Goal: Contribute content: Add original content to the website for others to see

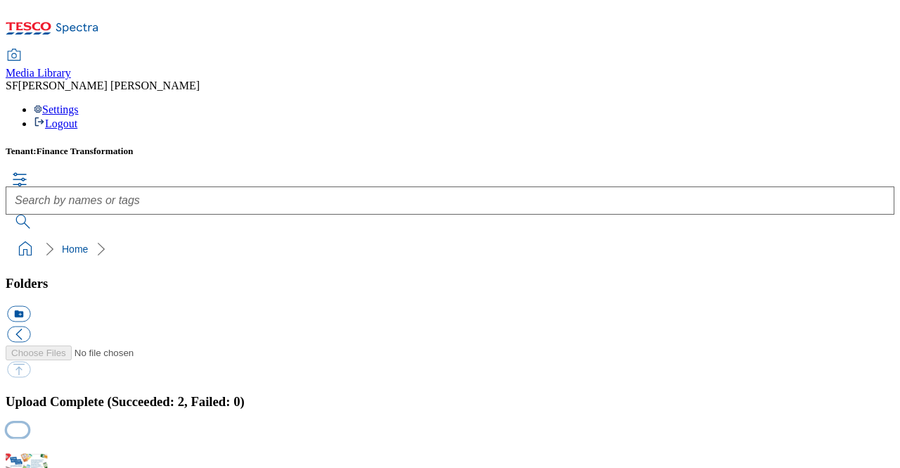
scroll to position [2, 0]
click at [28, 439] on button "button" at bounding box center [17, 445] width 21 height 13
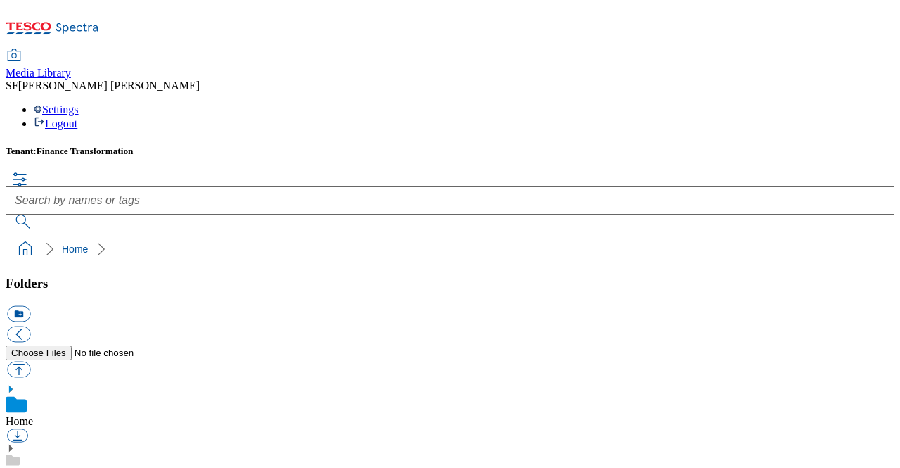
click at [337, 236] on ol "Home" at bounding box center [454, 249] width 880 height 27
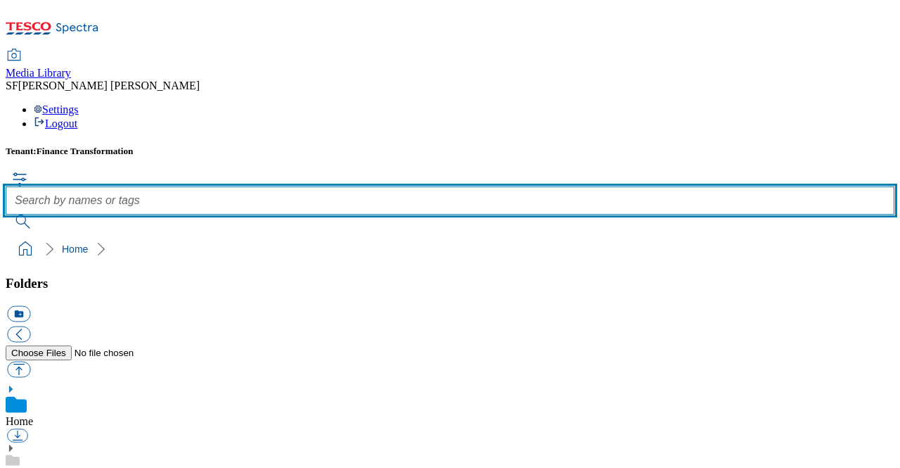
click at [340, 186] on input "text" at bounding box center [450, 200] width 889 height 28
paste input "429000206004"
type input "429000206004\"
click at [6, 214] on button "submit" at bounding box center [24, 221] width 37 height 14
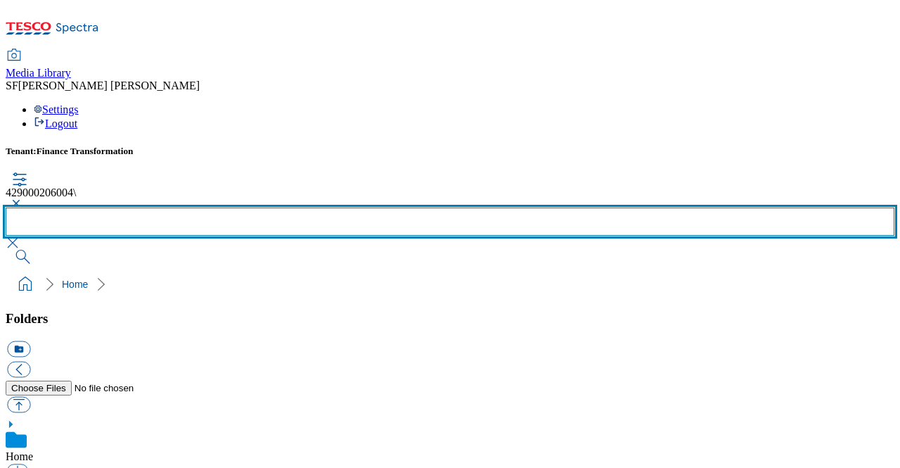
scroll to position [633, 0]
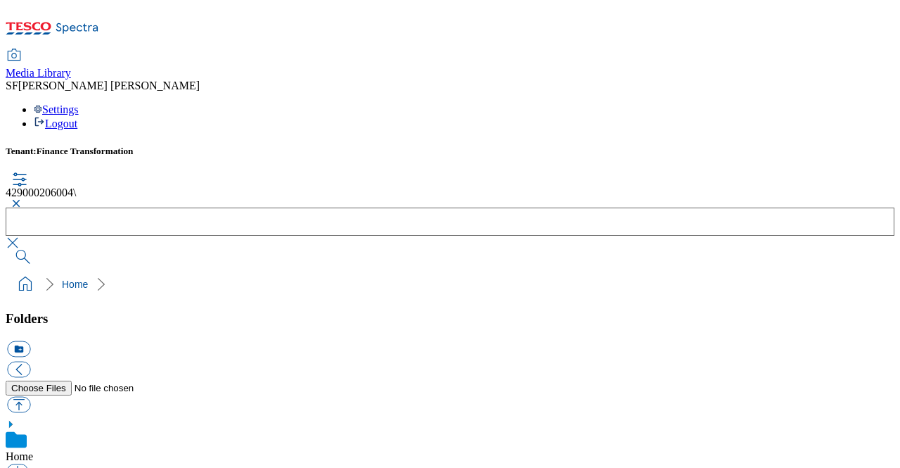
click at [22, 199] on button "button" at bounding box center [14, 203] width 17 height 8
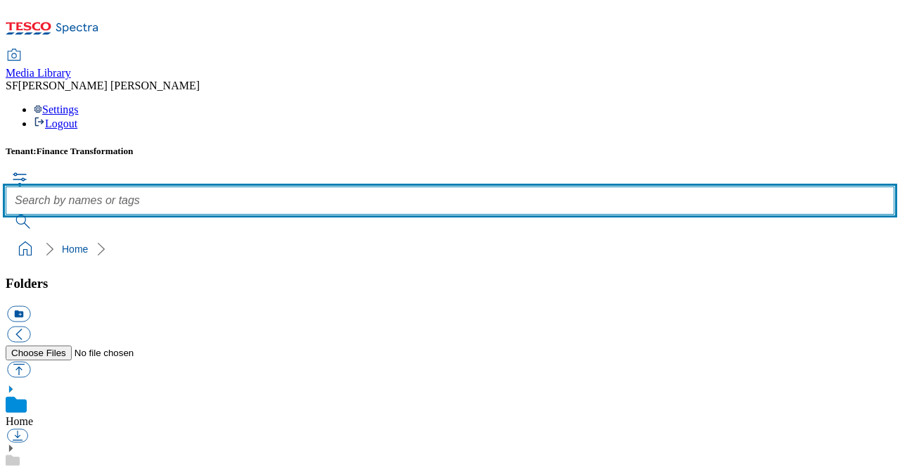
click at [405, 186] on input "text" at bounding box center [450, 200] width 889 height 28
paste input "429000206004"
type input "429000206004"
click at [6, 214] on button "submit" at bounding box center [24, 221] width 37 height 14
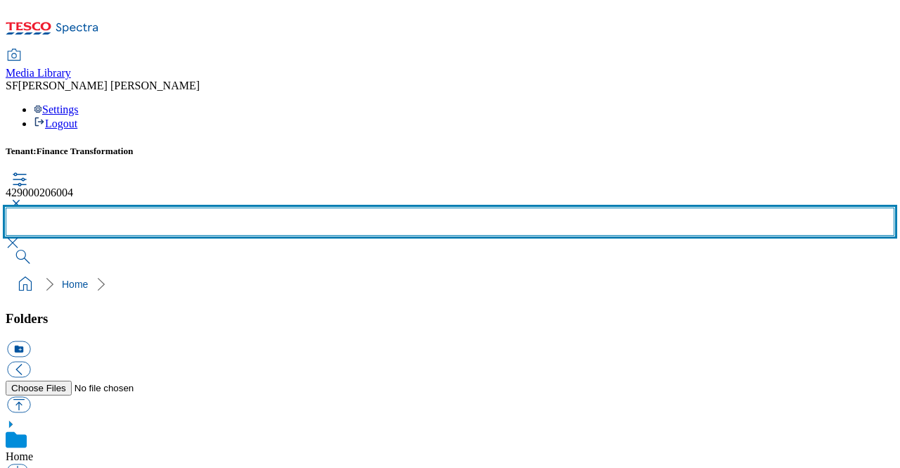
scroll to position [562, 0]
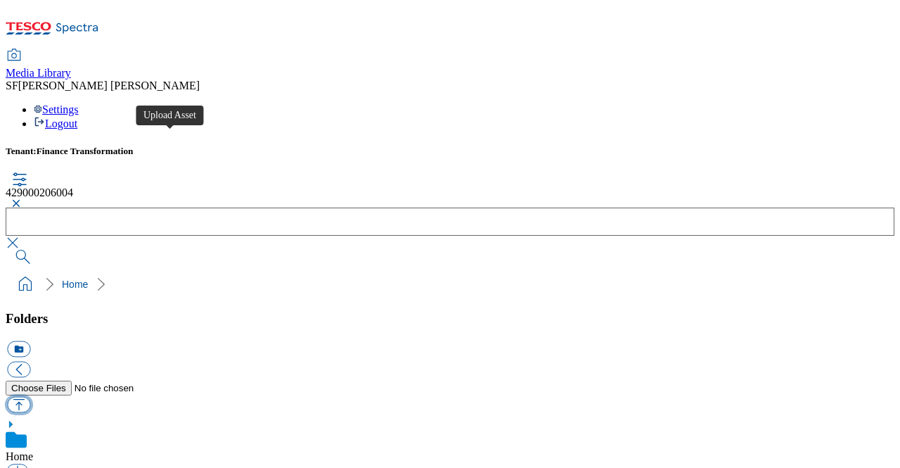
click at [30, 396] on button "button" at bounding box center [18, 404] width 23 height 16
type input "C:\fakepath\429000206004.jpg"
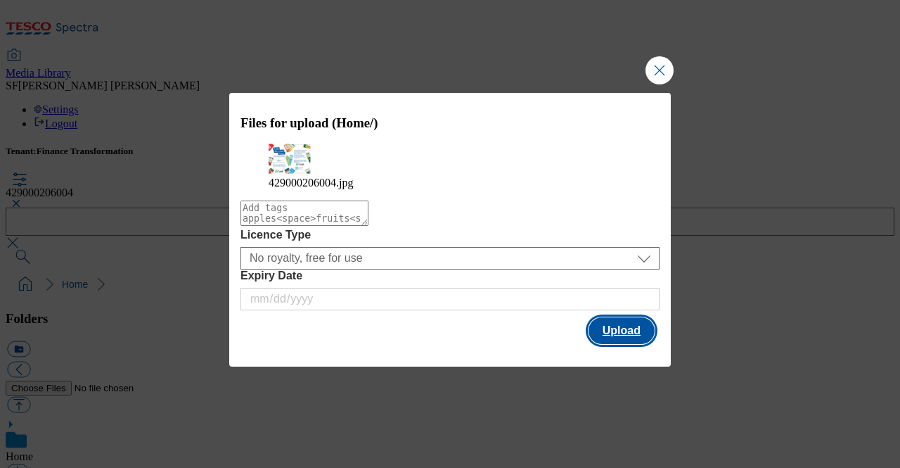
click at [621, 342] on button "Upload" at bounding box center [621, 330] width 66 height 27
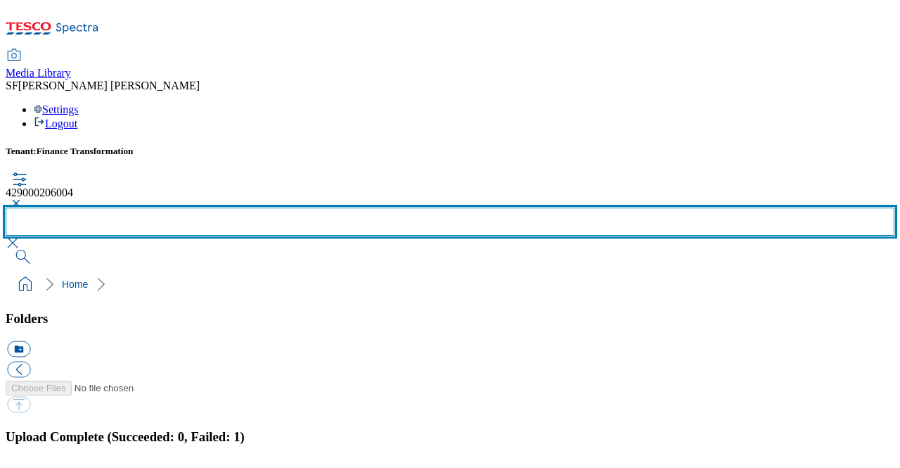
click at [443, 207] on input "text" at bounding box center [450, 221] width 889 height 28
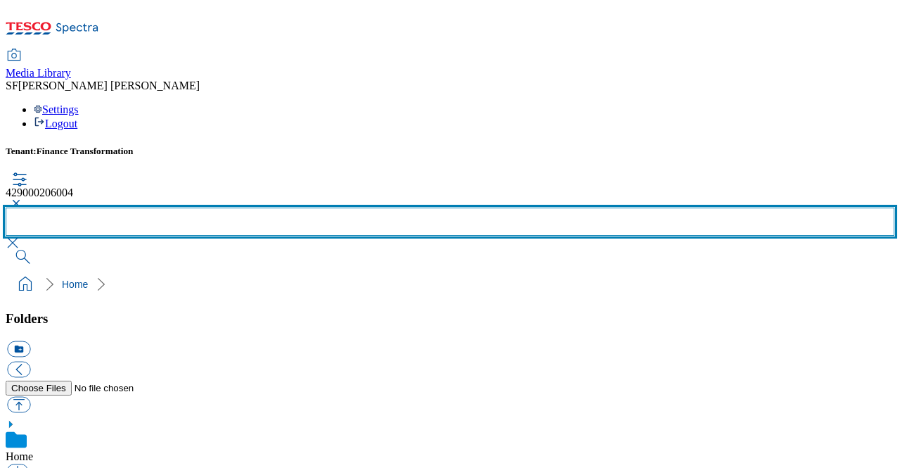
click at [491, 207] on input "text" at bounding box center [450, 221] width 889 height 28
click at [6, 250] on button "submit" at bounding box center [24, 257] width 37 height 14
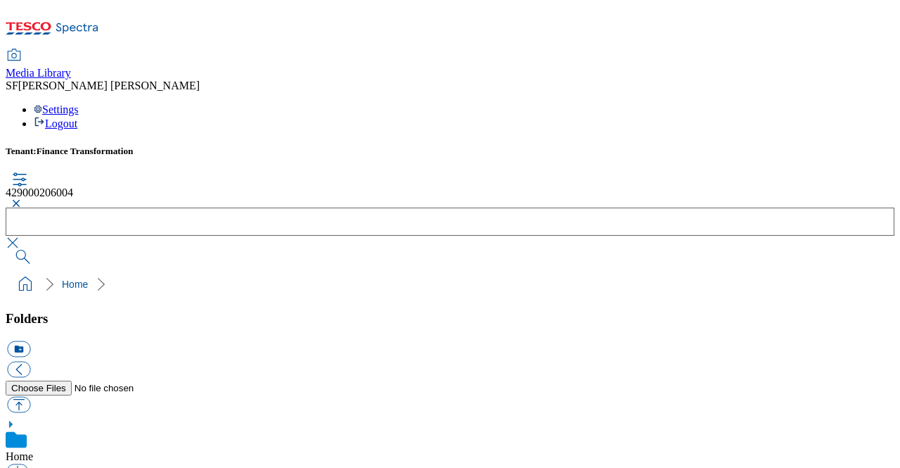
click at [22, 199] on button "button" at bounding box center [14, 203] width 17 height 8
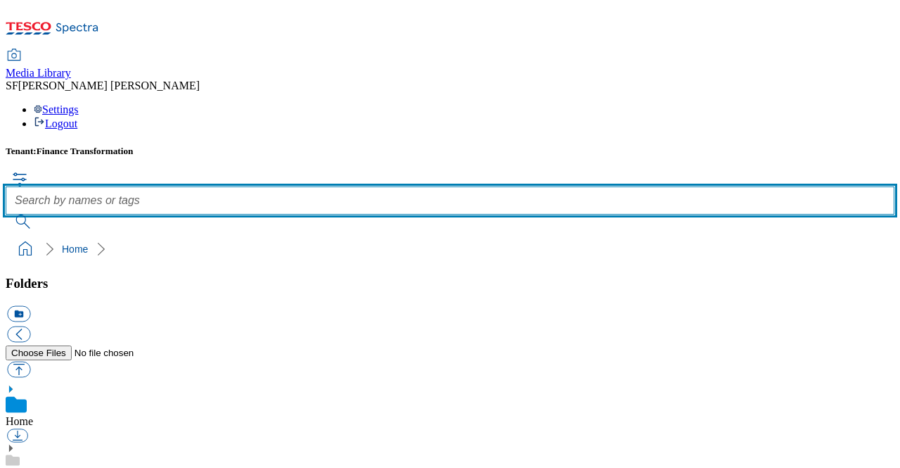
click at [410, 186] on input "text" at bounding box center [450, 200] width 889 height 28
paste input "429000206004"
type input "429000206004"
click at [6, 214] on button "submit" at bounding box center [24, 221] width 37 height 14
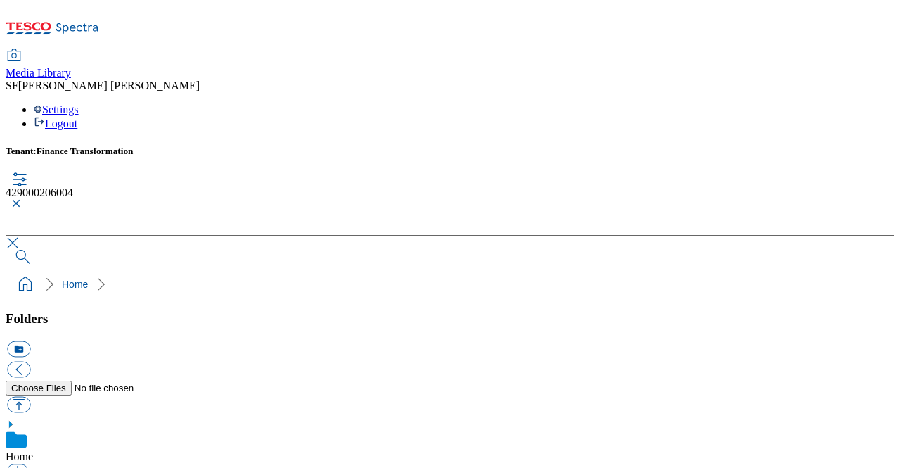
click at [22, 199] on button "button" at bounding box center [14, 203] width 17 height 8
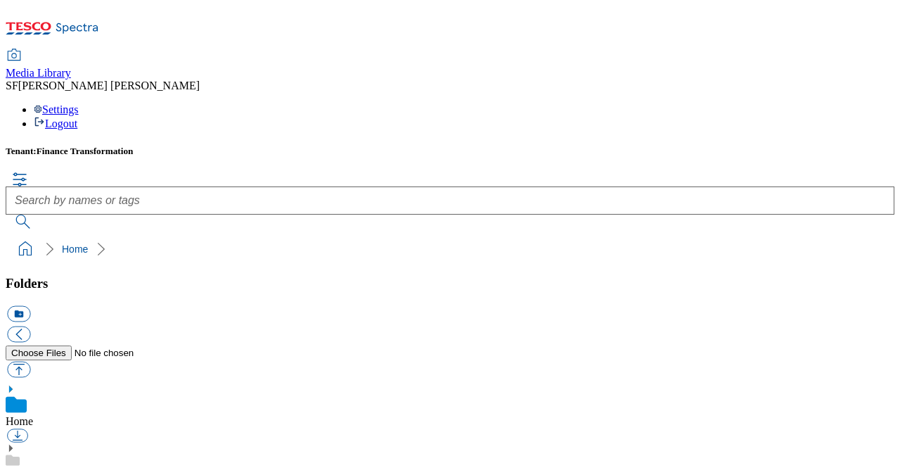
click at [102, 384] on div "Home" at bounding box center [450, 406] width 889 height 44
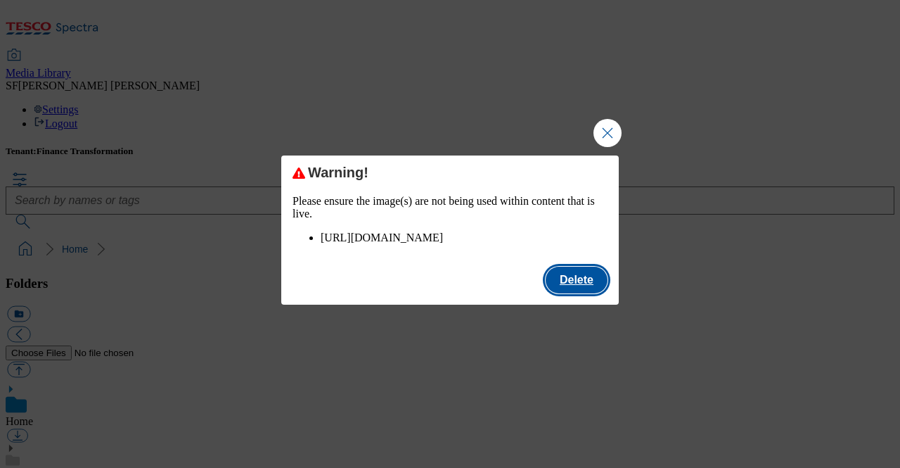
click at [569, 290] on button "Delete" at bounding box center [577, 279] width 62 height 27
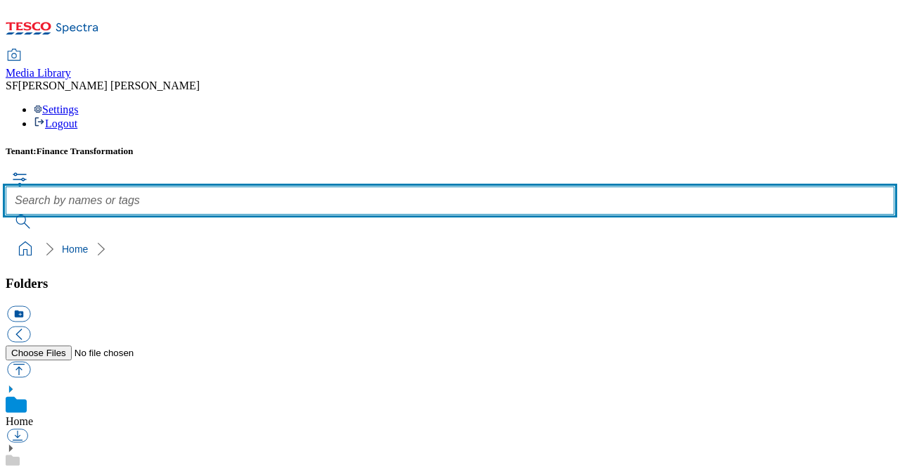
click at [341, 186] on input "text" at bounding box center [450, 200] width 889 height 28
paste input "429000206004"
type input "429000206004"
click at [6, 214] on button "submit" at bounding box center [24, 221] width 37 height 14
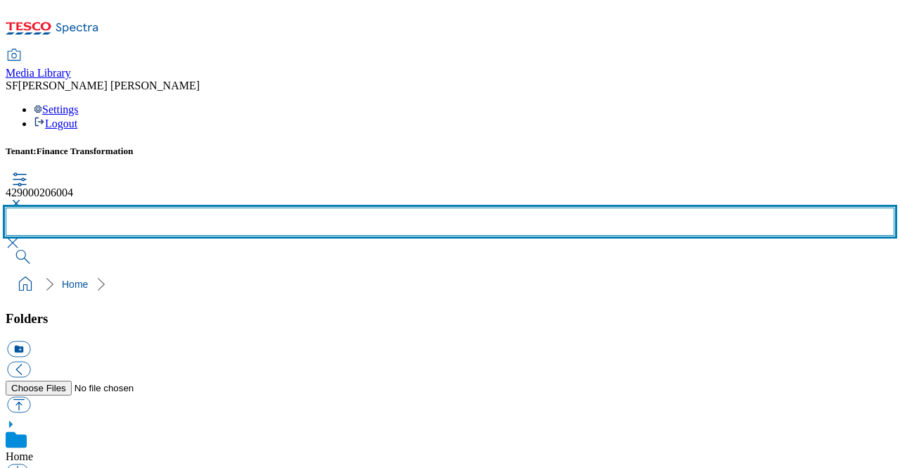
click at [6, 250] on button "submit" at bounding box center [24, 257] width 37 height 14
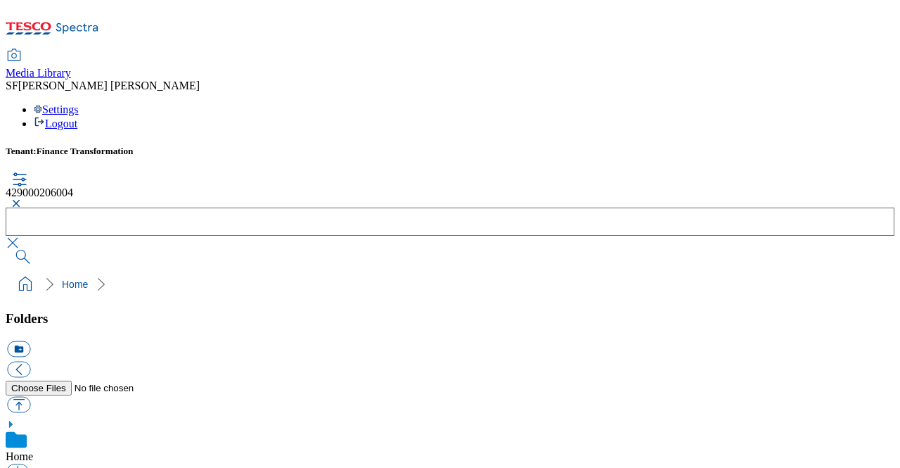
click at [22, 199] on button "button" at bounding box center [14, 203] width 17 height 8
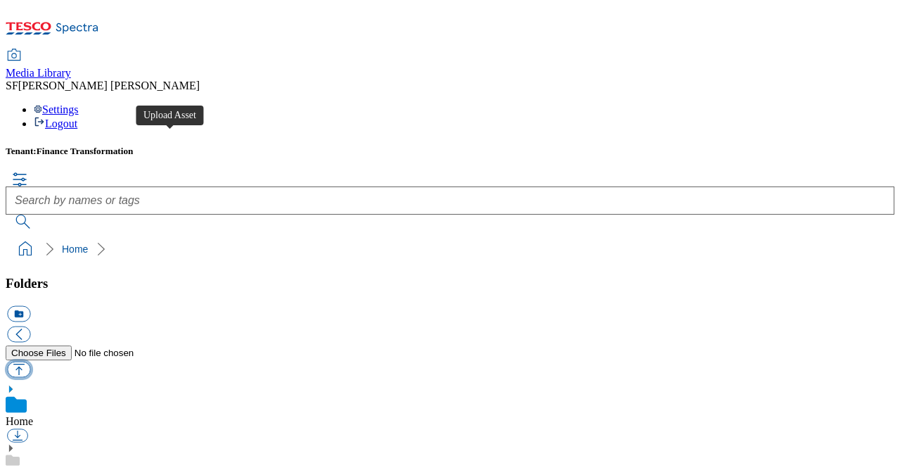
click at [30, 361] on button "button" at bounding box center [18, 369] width 23 height 16
type input "C:\fakepath\429000206004.jpg"
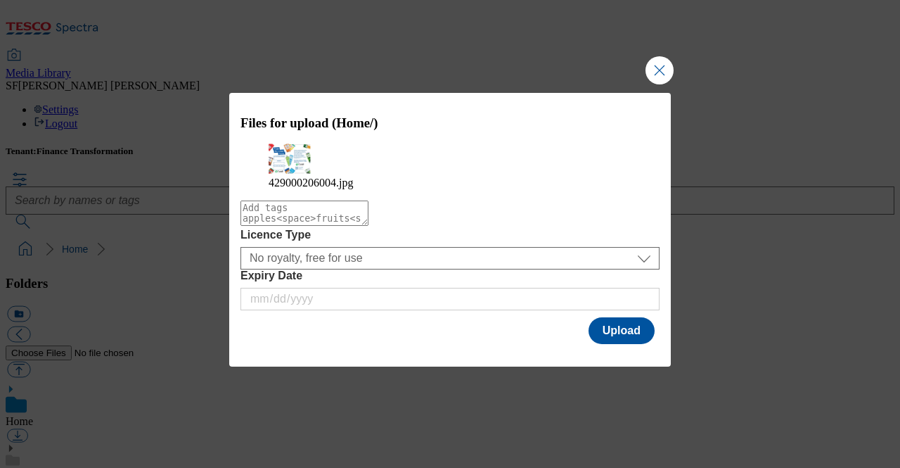
click at [331, 226] on textarea "Modal" at bounding box center [304, 212] width 128 height 25
click at [614, 344] on button "Upload" at bounding box center [621, 330] width 66 height 27
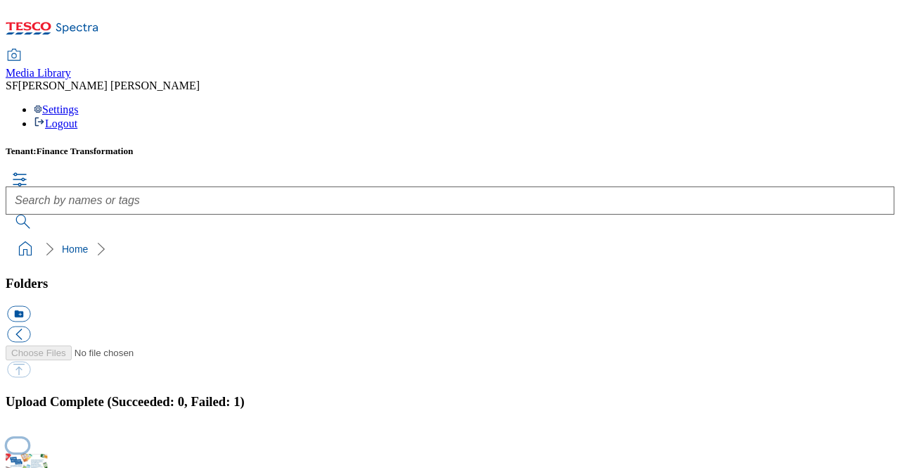
click at [28, 439] on button "button" at bounding box center [17, 445] width 21 height 13
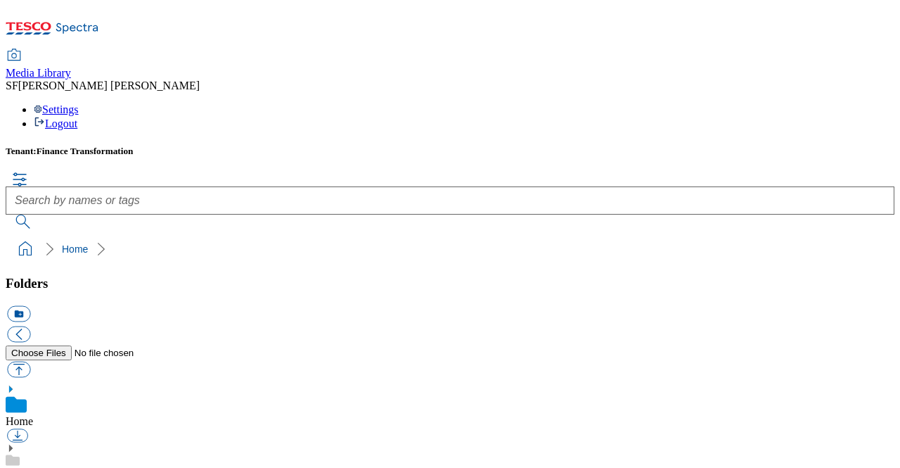
drag, startPoint x: 251, startPoint y: 95, endPoint x: 188, endPoint y: 62, distance: 71.4
click at [251, 146] on div "Tenant: Finance Transformation" at bounding box center [450, 151] width 889 height 11
click at [30, 361] on button "button" at bounding box center [18, 369] width 23 height 16
type input "C:\fakepath\429000206004.jpg"
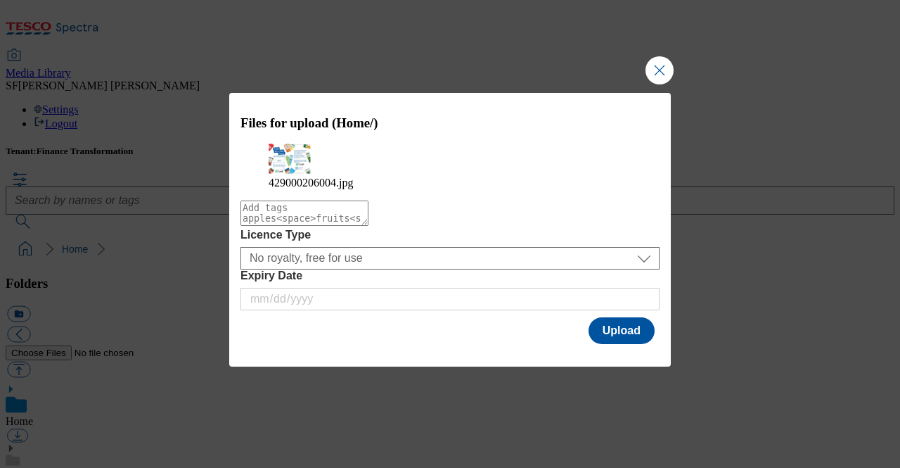
click at [412, 323] on div "Files for upload (Home/) 429000206004.jpg Licence Type No royalty, free for use…" at bounding box center [450, 220] width 442 height 254
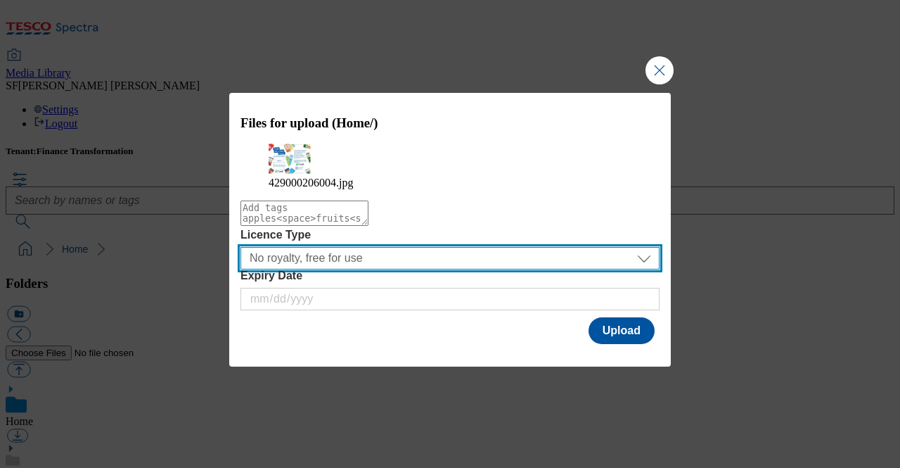
click at [412, 269] on select "No royalty, free for use All media 3 months UK only All media 6 months UK only …" at bounding box center [449, 258] width 419 height 22
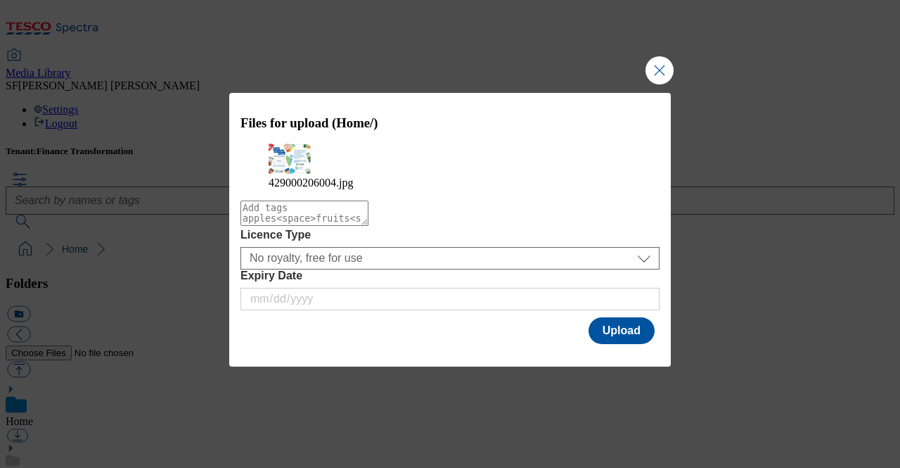
click at [496, 337] on div "Files for upload (Home/) 429000206004.jpg Licence Type No royalty, free for use…" at bounding box center [450, 220] width 442 height 254
click at [636, 341] on button "Upload" at bounding box center [621, 330] width 66 height 27
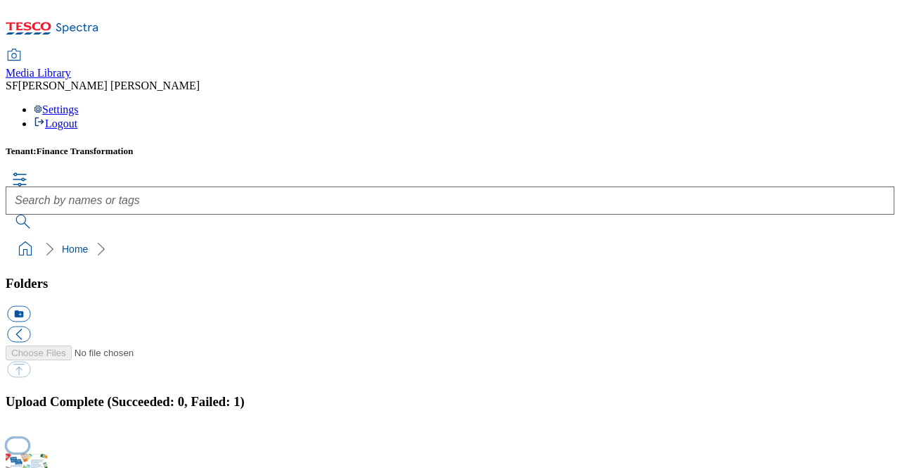
click at [28, 439] on button "button" at bounding box center [17, 445] width 21 height 13
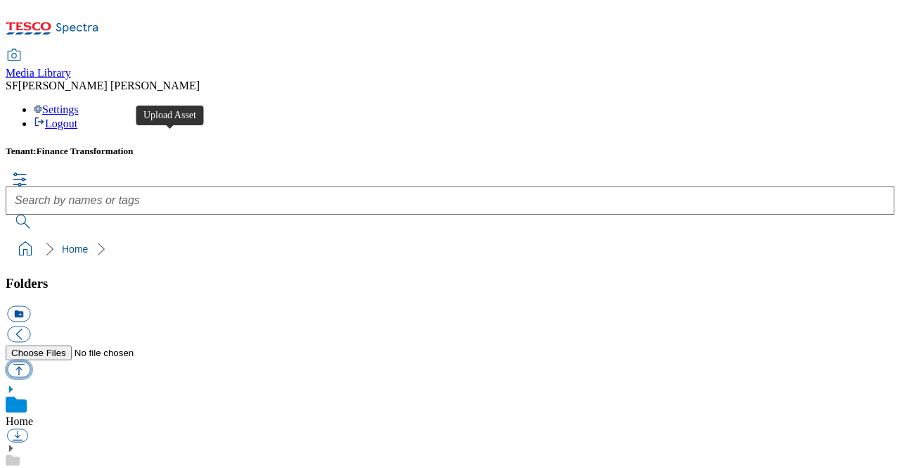
click at [30, 361] on button "button" at bounding box center [18, 369] width 23 height 16
type input "C:\fakepath\429000206004.jpg"
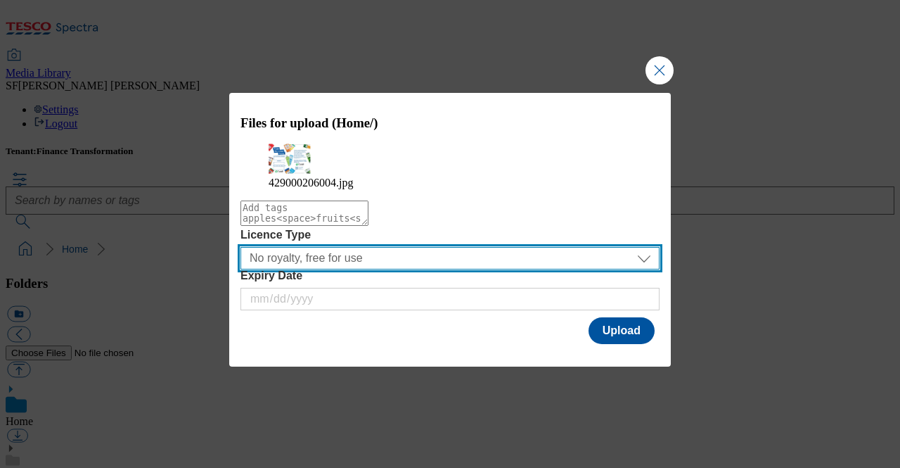
click at [401, 269] on select "No royalty, free for use All media 3 months UK only All media 6 months UK only …" at bounding box center [449, 258] width 419 height 22
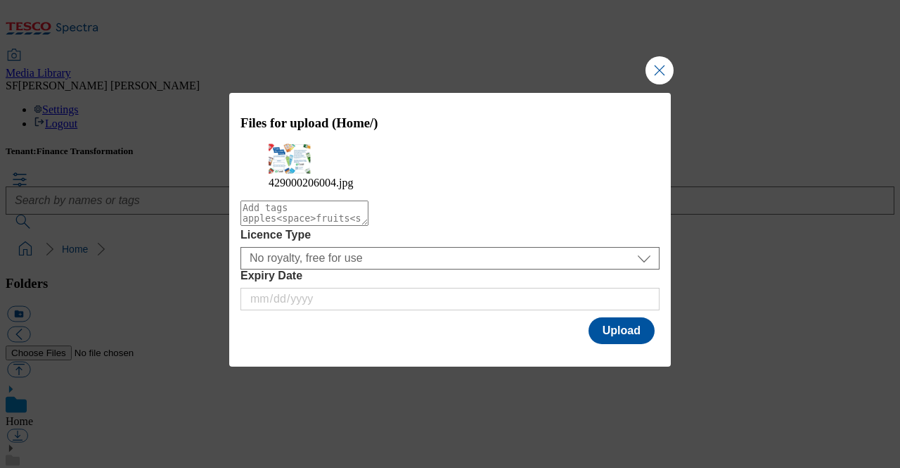
click at [451, 347] on div "Files for upload (Home/) 429000206004.jpg Licence Type No royalty, free for use…" at bounding box center [450, 220] width 442 height 254
click at [637, 328] on button "Upload" at bounding box center [621, 330] width 66 height 27
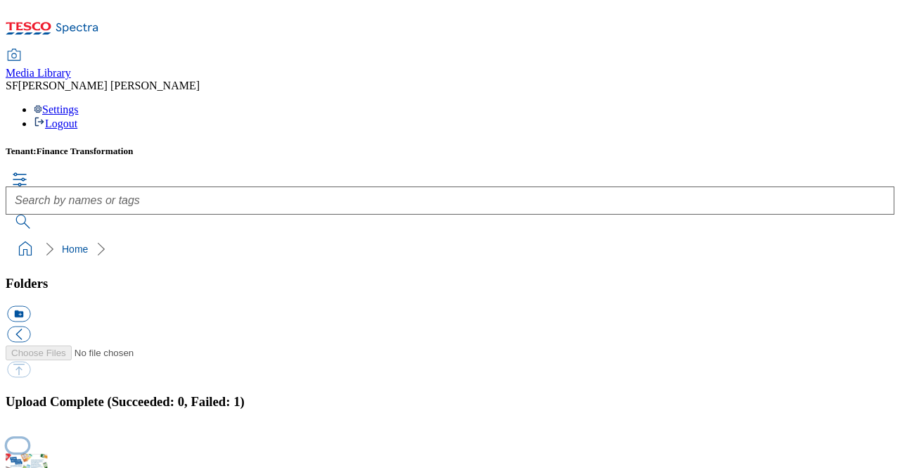
click at [28, 439] on button "button" at bounding box center [17, 445] width 21 height 13
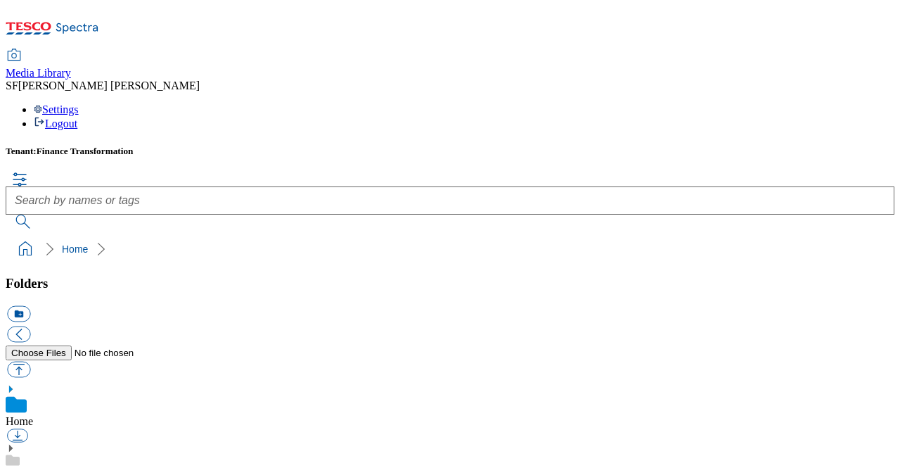
drag, startPoint x: 899, startPoint y: 484, endPoint x: 899, endPoint y: 501, distance: 16.2
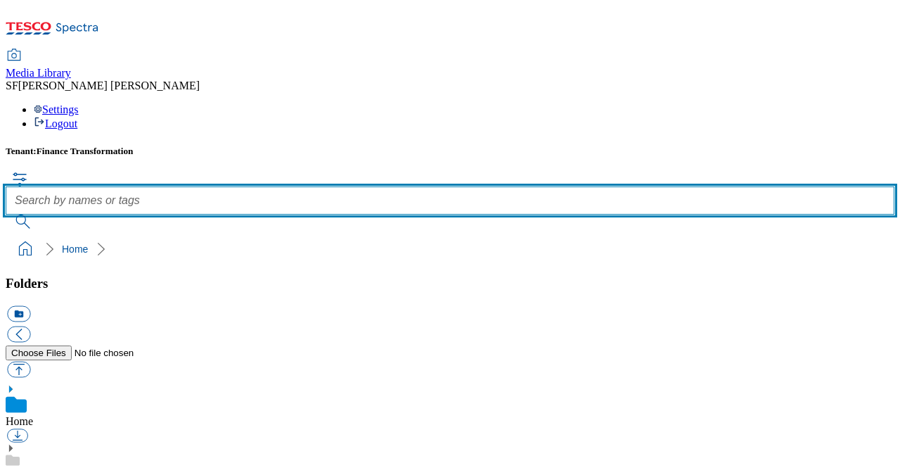
click at [429, 186] on input "text" at bounding box center [450, 200] width 889 height 28
paste input "429000206004"
type input "429000206004a"
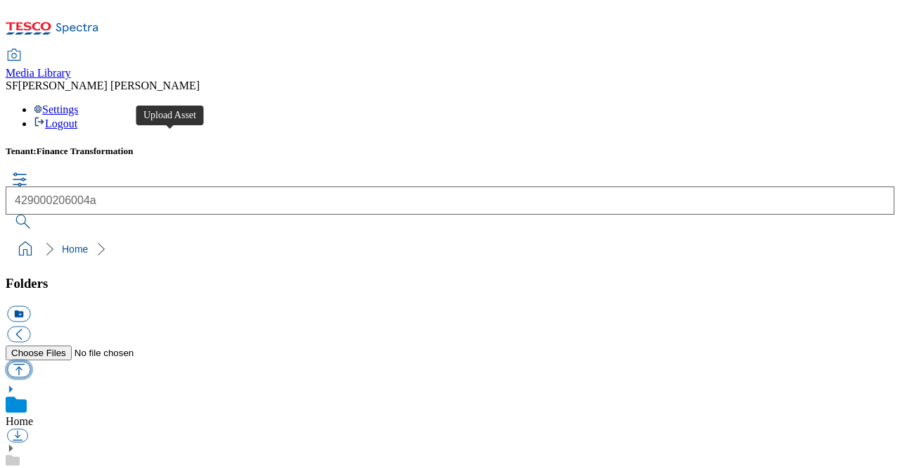
click at [30, 361] on button "button" at bounding box center [18, 369] width 23 height 16
type input "C:\fakepath\429000206004a.jpg"
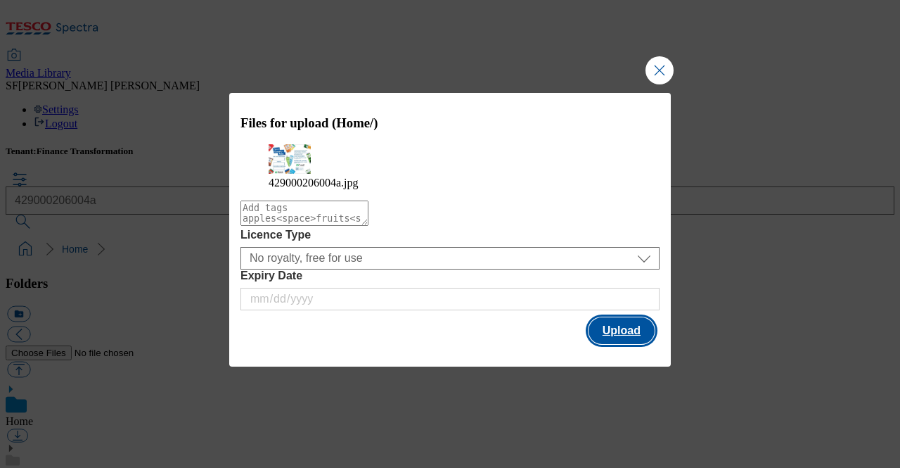
click at [617, 344] on button "Upload" at bounding box center [621, 330] width 66 height 27
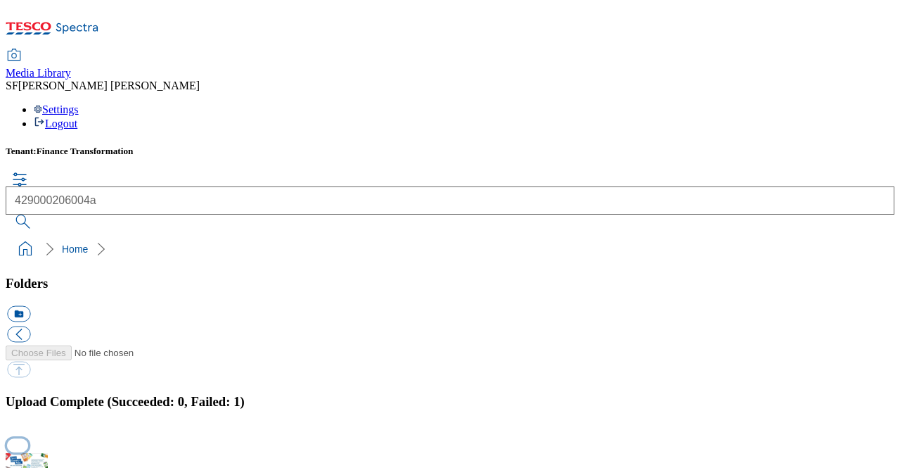
click at [28, 439] on button "button" at bounding box center [17, 445] width 21 height 13
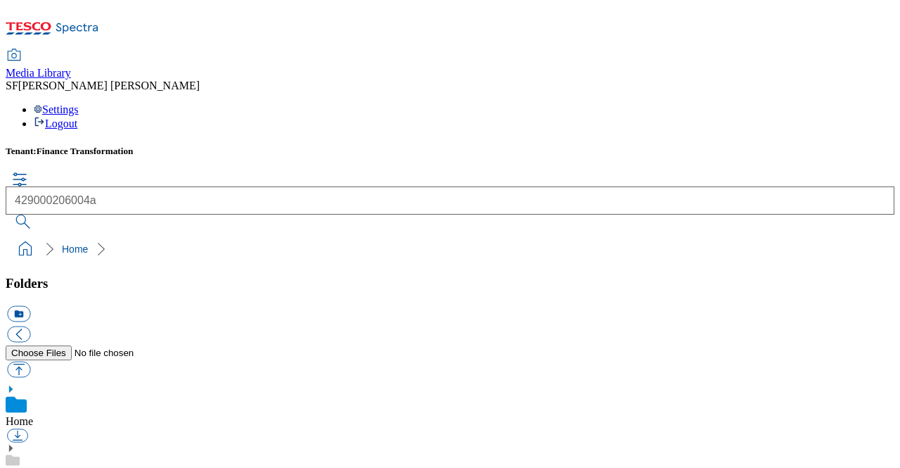
click at [839, 103] on div "Settings Logout" at bounding box center [450, 116] width 889 height 27
click at [77, 117] on link "Logout" at bounding box center [56, 123] width 44 height 12
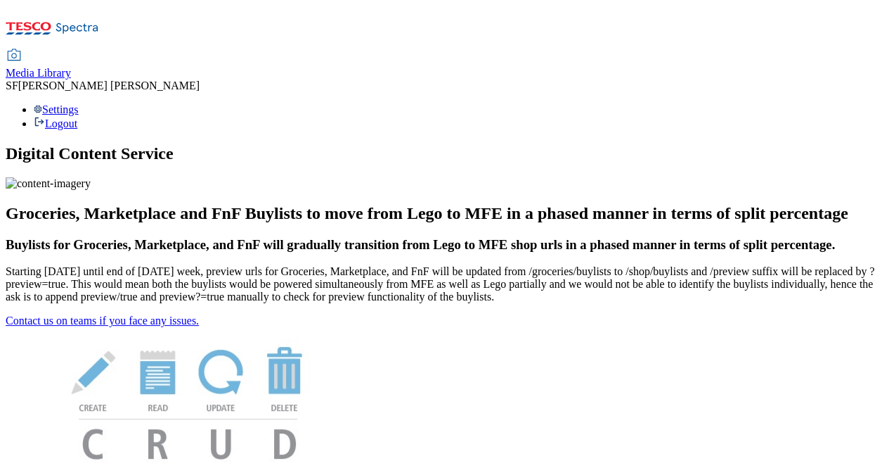
click at [71, 67] on span "Media Library" at bounding box center [38, 73] width 65 height 12
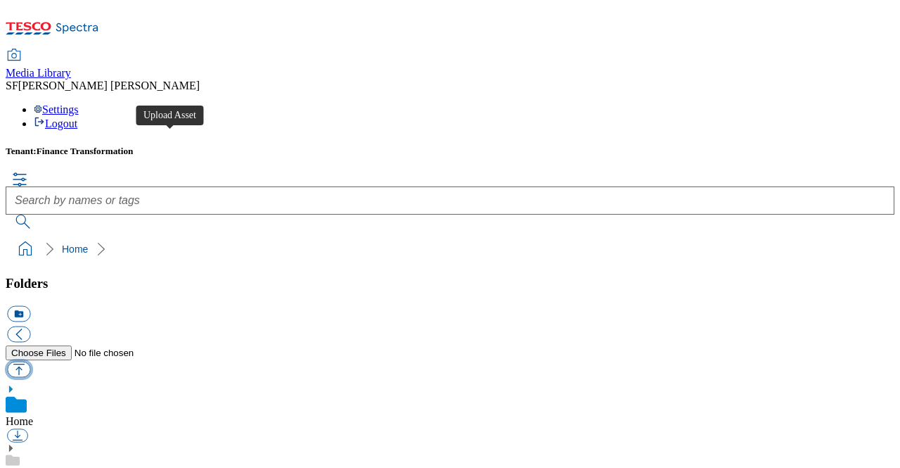
click at [30, 361] on button "button" at bounding box center [18, 369] width 23 height 16
